Goal: Transaction & Acquisition: Purchase product/service

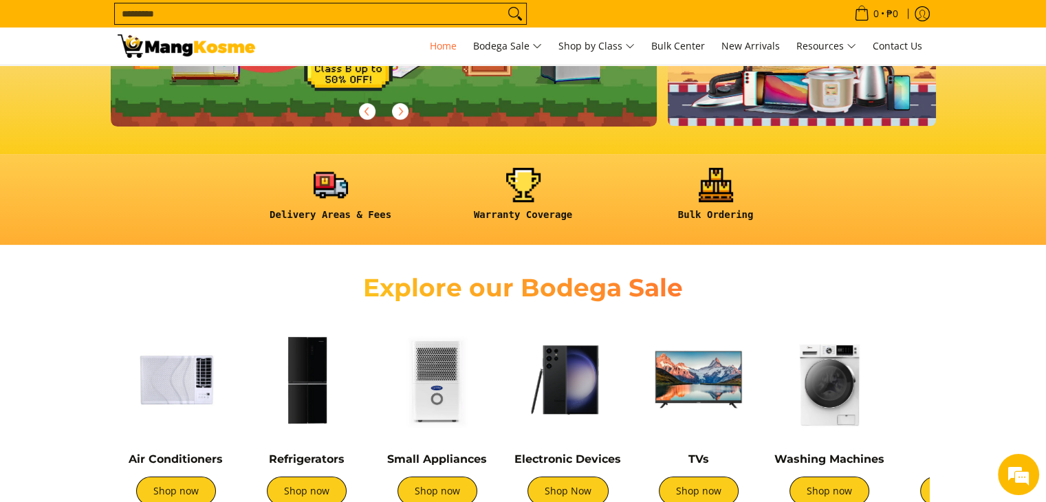
scroll to position [479, 0]
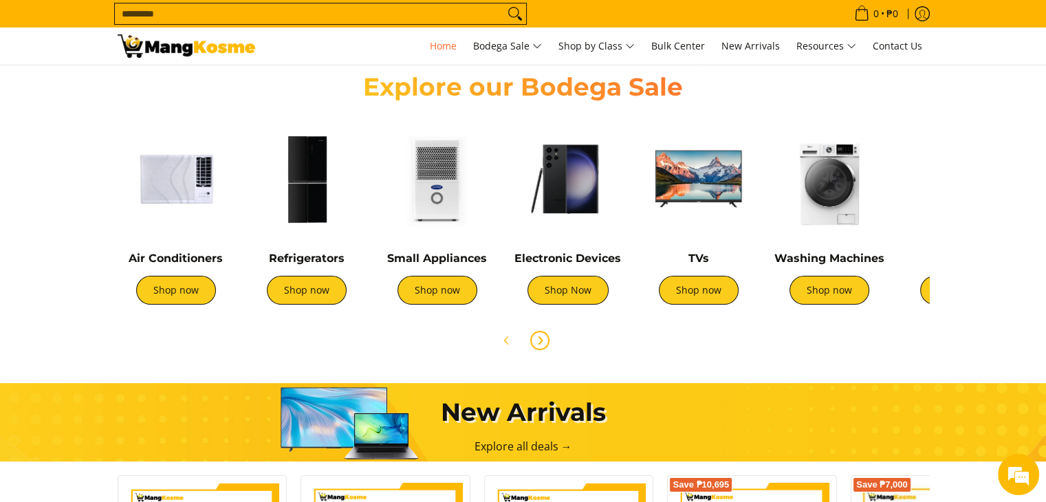
click at [539, 336] on icon "Next" at bounding box center [540, 340] width 3 height 8
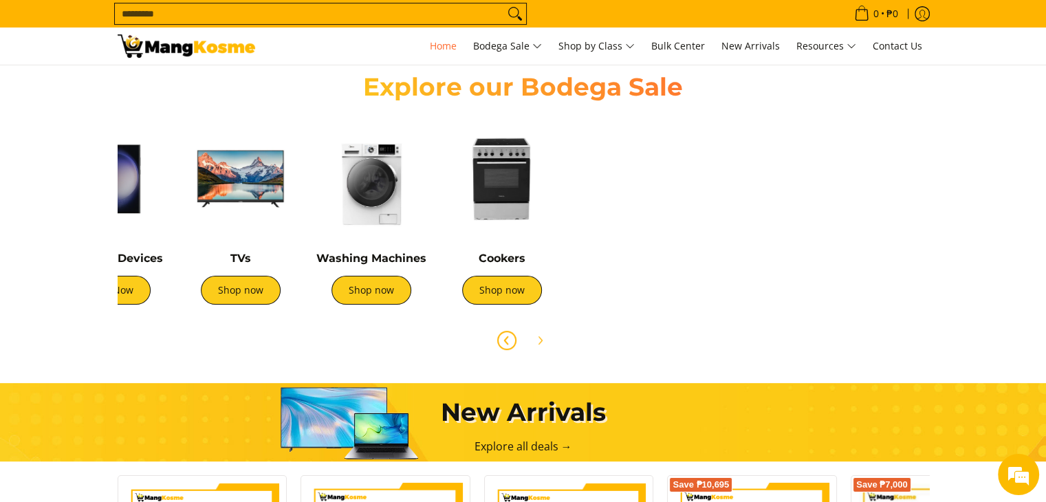
click at [502, 335] on icon "Previous" at bounding box center [506, 340] width 11 height 11
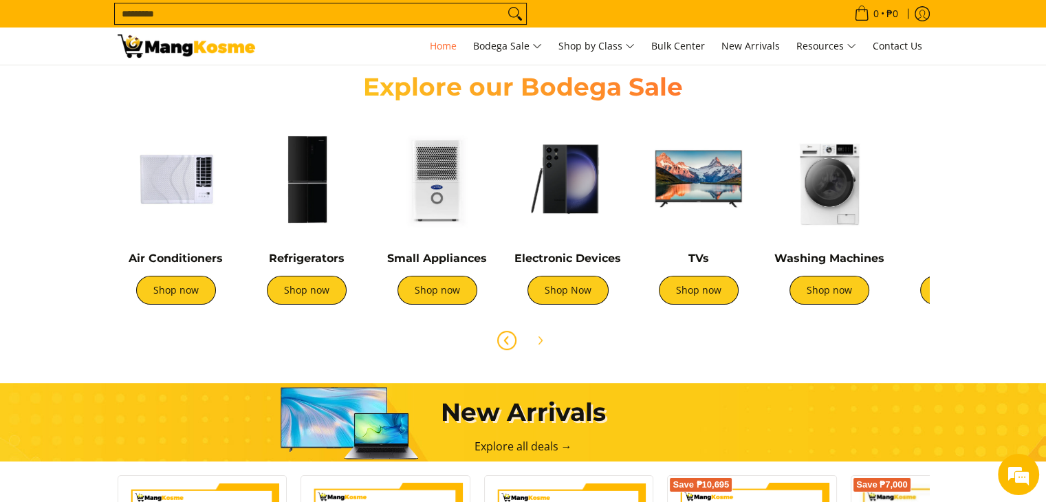
scroll to position [0, 547]
click at [446, 305] on div "Small Appliances Shop now" at bounding box center [437, 285] width 117 height 67
click at [444, 293] on link "Shop now" at bounding box center [438, 290] width 80 height 29
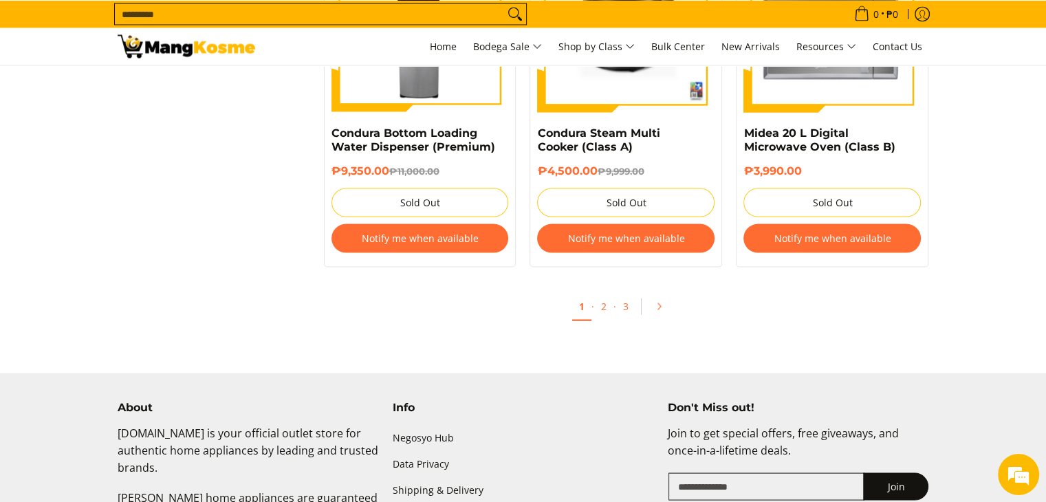
scroll to position [2614, 0]
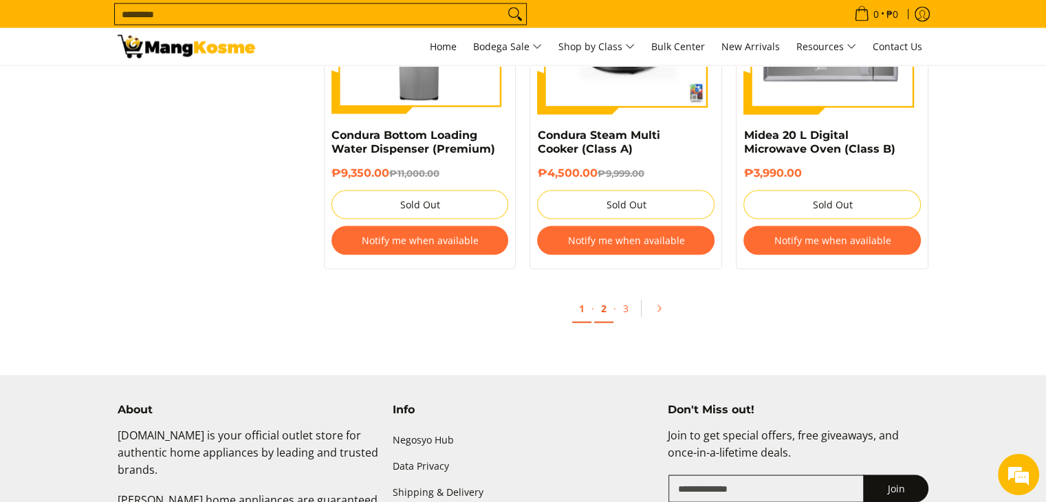
click at [600, 311] on link "2" at bounding box center [603, 308] width 19 height 28
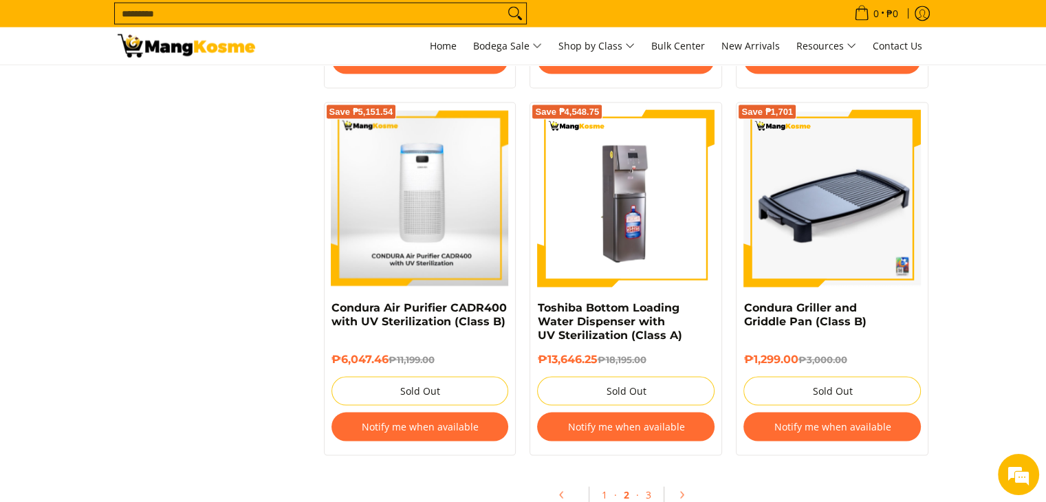
scroll to position [2820, 0]
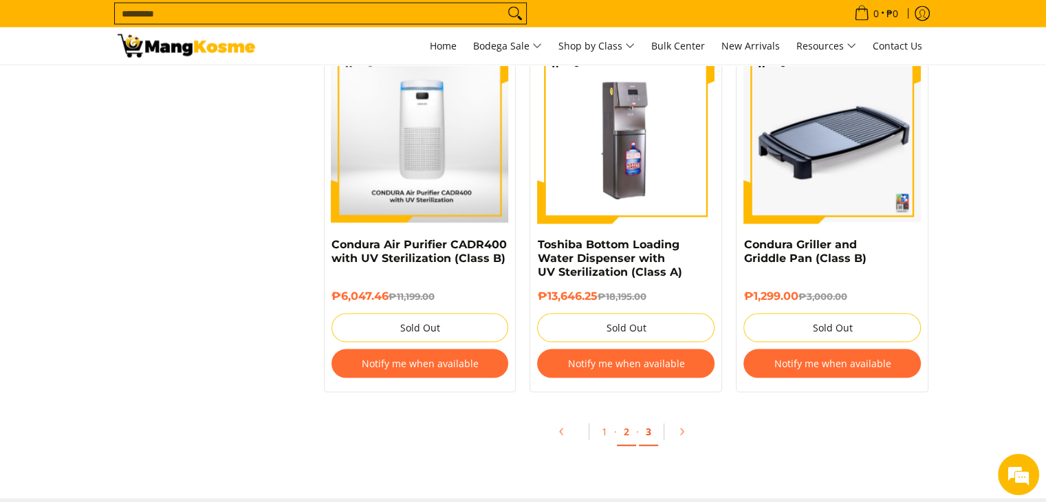
click at [649, 431] on link "3" at bounding box center [648, 432] width 19 height 28
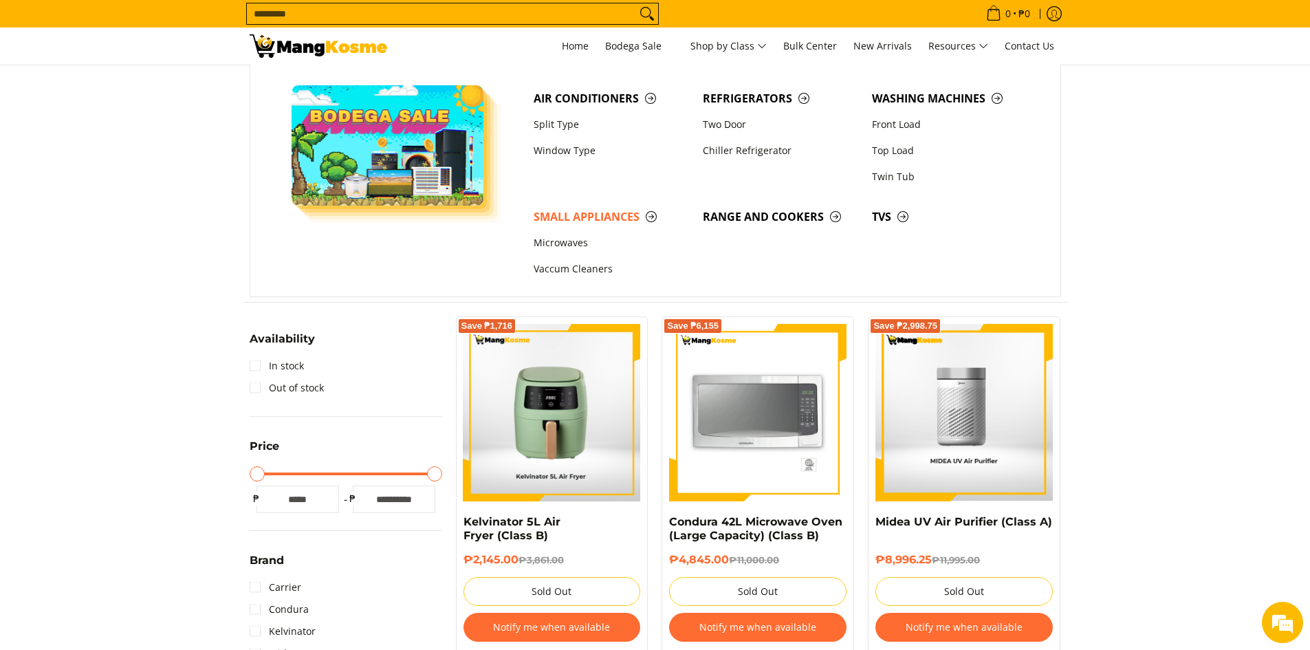
click at [419, 17] on input "Search..." at bounding box center [441, 13] width 389 height 21
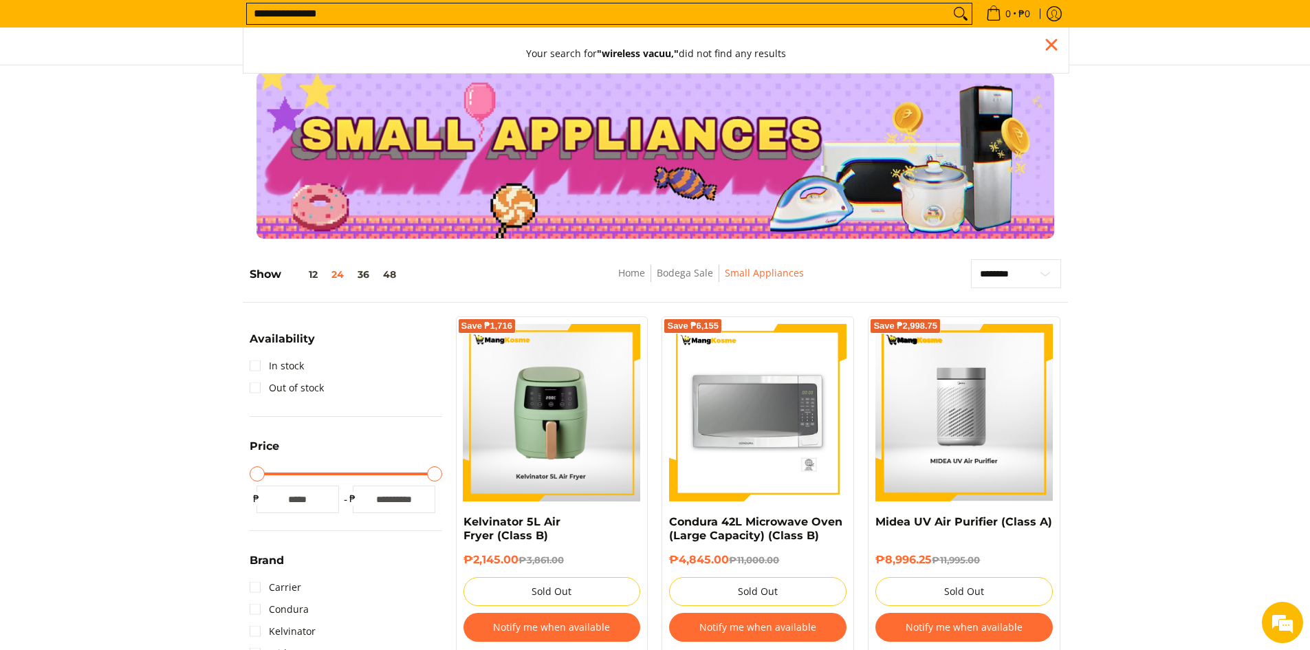
type input "**********"
click at [950, 3] on button "Search" at bounding box center [961, 13] width 22 height 21
